Goal: Transaction & Acquisition: Subscribe to service/newsletter

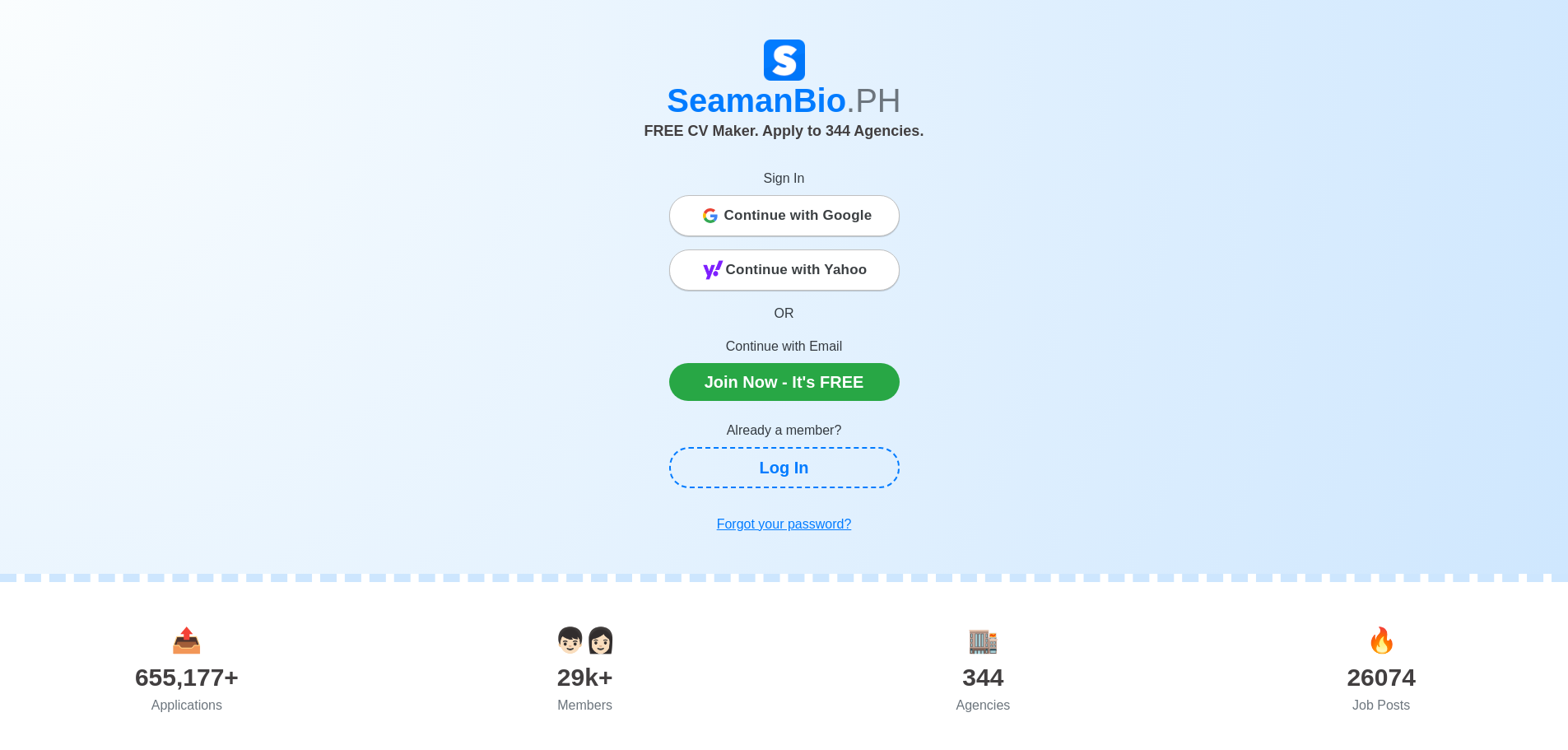
click at [967, 686] on div "344" at bounding box center [983, 677] width 398 height 37
click at [1006, 708] on body "✨ ✨ 💚 💙 🧡 🤩 😂 😭 😒 😎 🎉 💯 🙌 😆 😻 😃 😂 🧡 💪 🙈 💯 🙉 SeamanBio .PH FREE CV Maker. Apply …" at bounding box center [784, 375] width 1568 height 750
click at [984, 632] on span "🏬" at bounding box center [982, 640] width 30 height 27
click at [183, 640] on span "📤" at bounding box center [186, 640] width 30 height 27
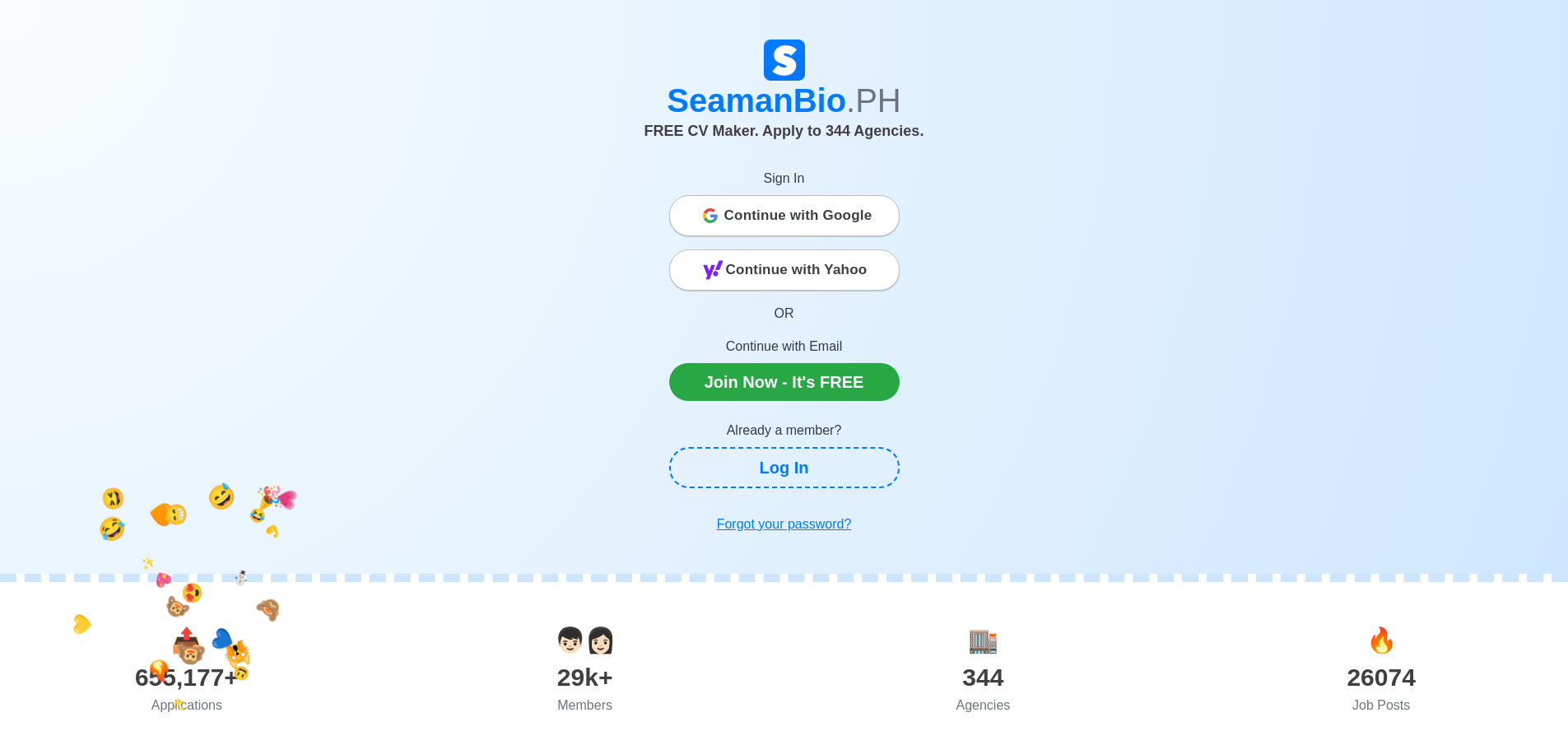
click at [183, 683] on body "🙀 💙 🧡 😆 🎉 😅 🤣 😍 😁 💛 🙈 ⛄ 💗 💪 😂 🙉 🔥 😃 🙉 ✨ ✨ 💖 SeamanBio .PH FREE CV Maker. Apply …" at bounding box center [784, 375] width 1568 height 750
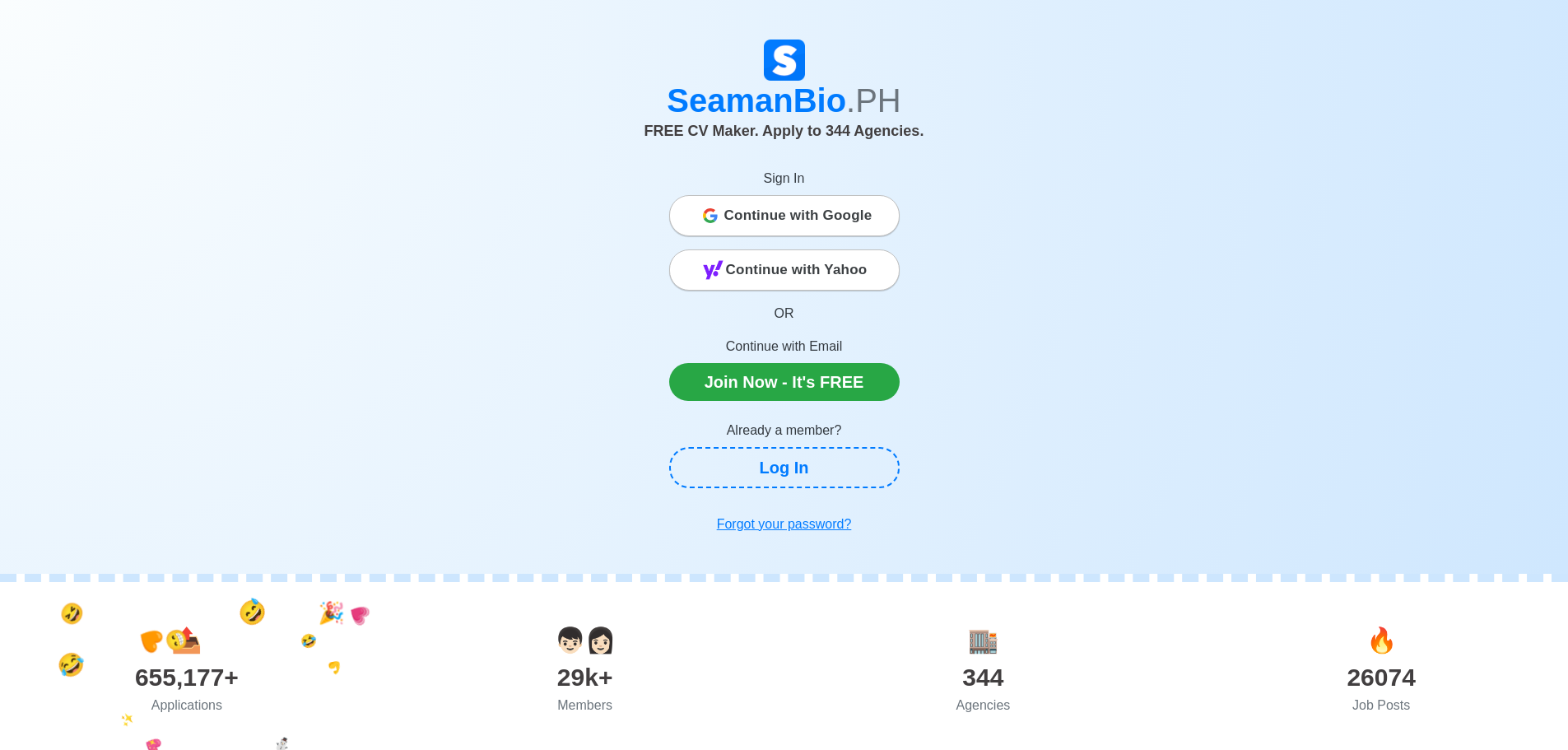
click at [185, 700] on body "🙀 💙 🧡 😆 🎉 😅 🤣 😍 😁 💛 🙈 ⛄ 💗 💪 😂 🙉 🔥 😃 🙉 ✨ ✨ 💖 SeamanBio .PH FREE CV Maker. Apply …" at bounding box center [784, 375] width 1568 height 750
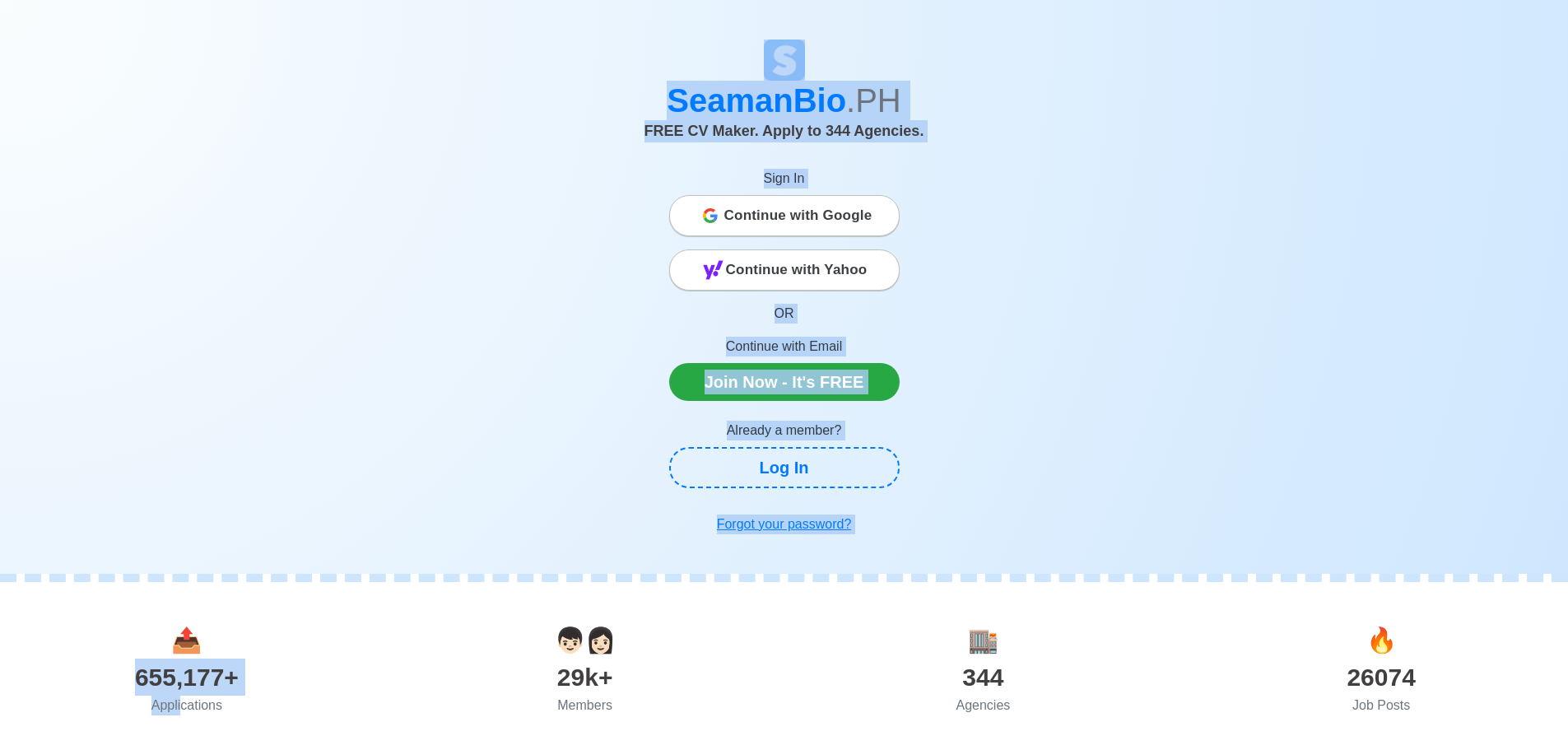
click at [1168, 304] on div "SeamanBio .PH FREE CV Maker. Apply to 344 Agencies. Sign In Continue with Googl…" at bounding box center [784, 289] width 938 height 501
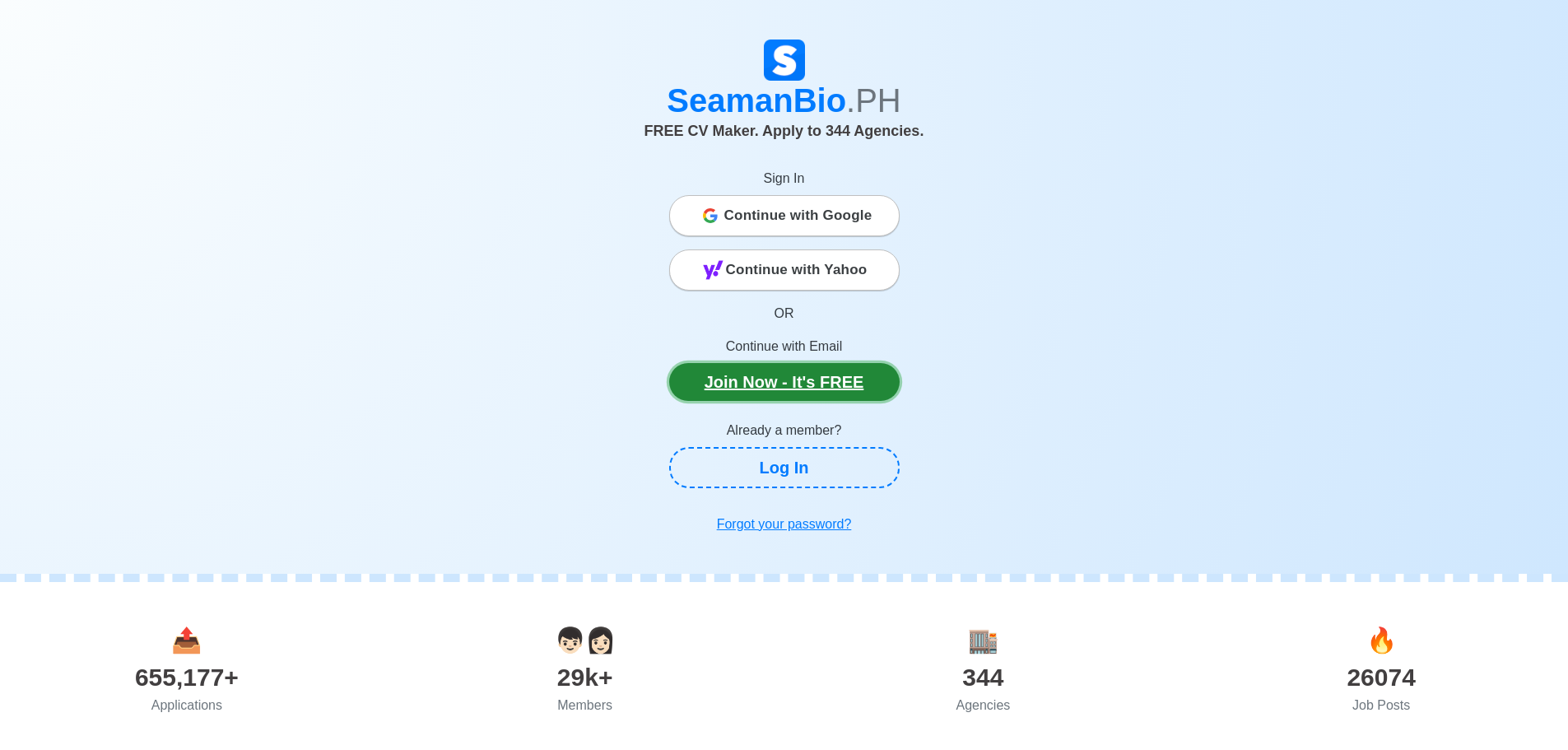
click at [885, 389] on link "Join Now - It's FREE" at bounding box center [784, 381] width 231 height 38
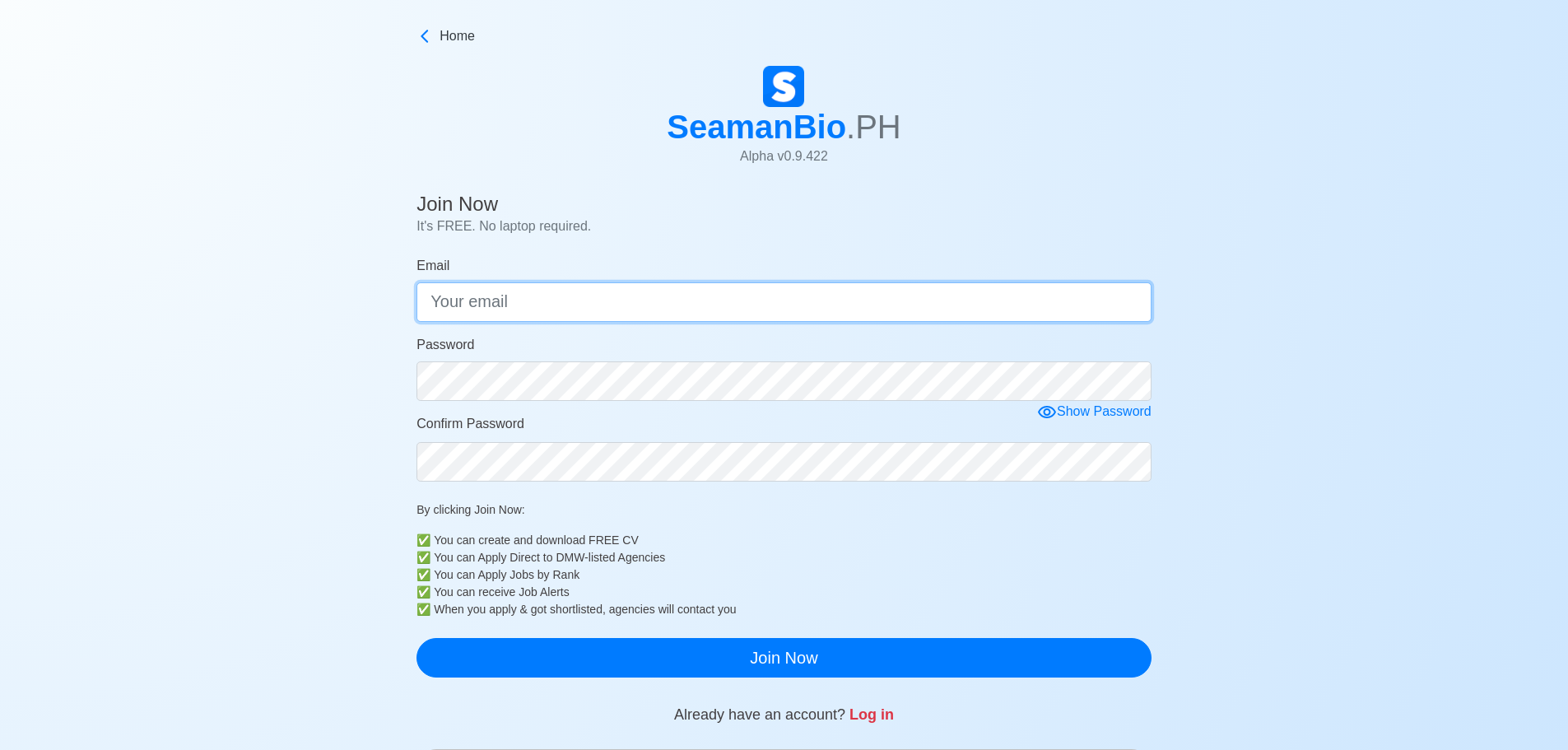
click at [632, 314] on input "Email" at bounding box center [784, 301] width 735 height 39
click at [627, 294] on input "luke" at bounding box center [784, 301] width 735 height 39
type input "l"
